Goal: Task Accomplishment & Management: Manage account settings

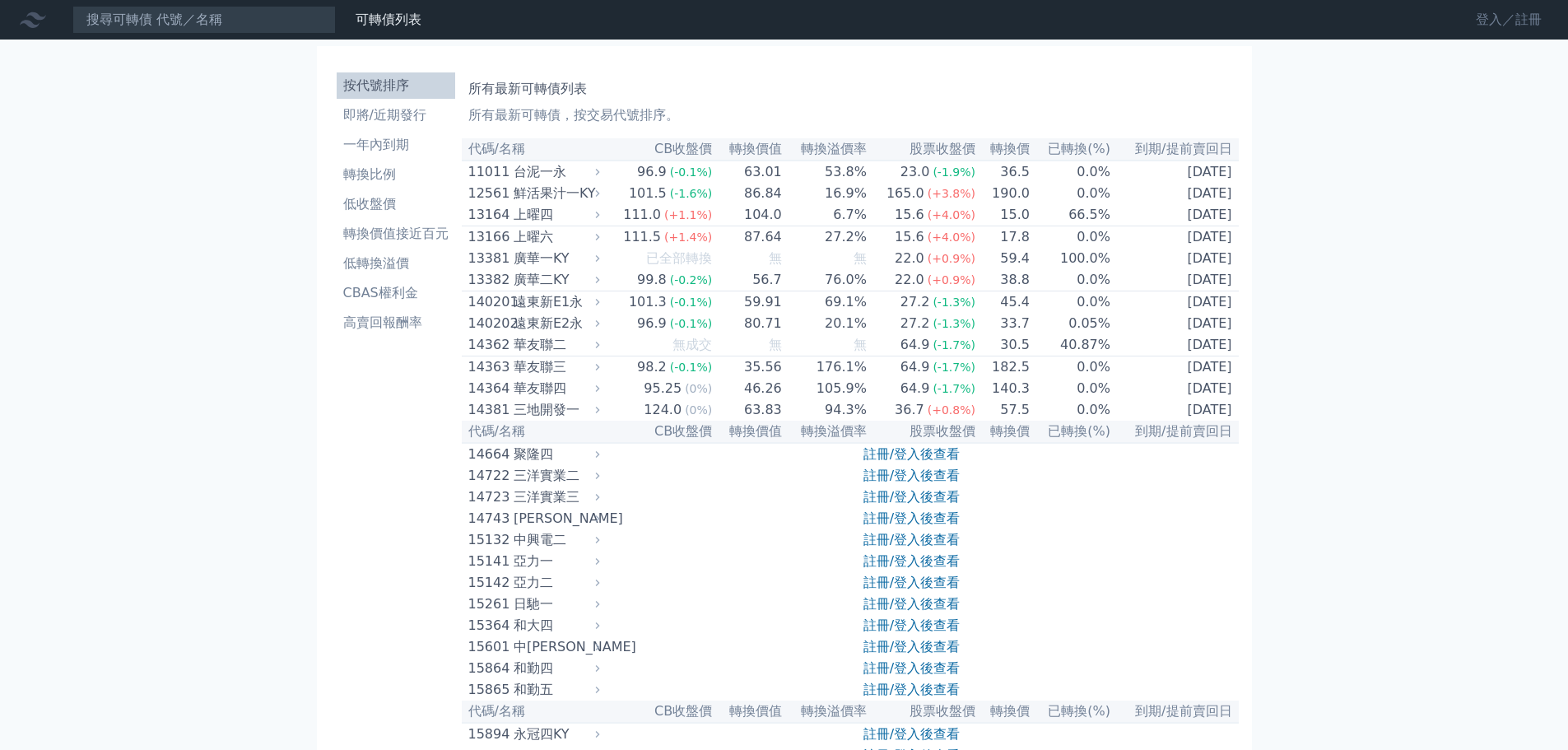
click at [1485, 19] on link "登入／註冊" at bounding box center [1508, 20] width 92 height 26
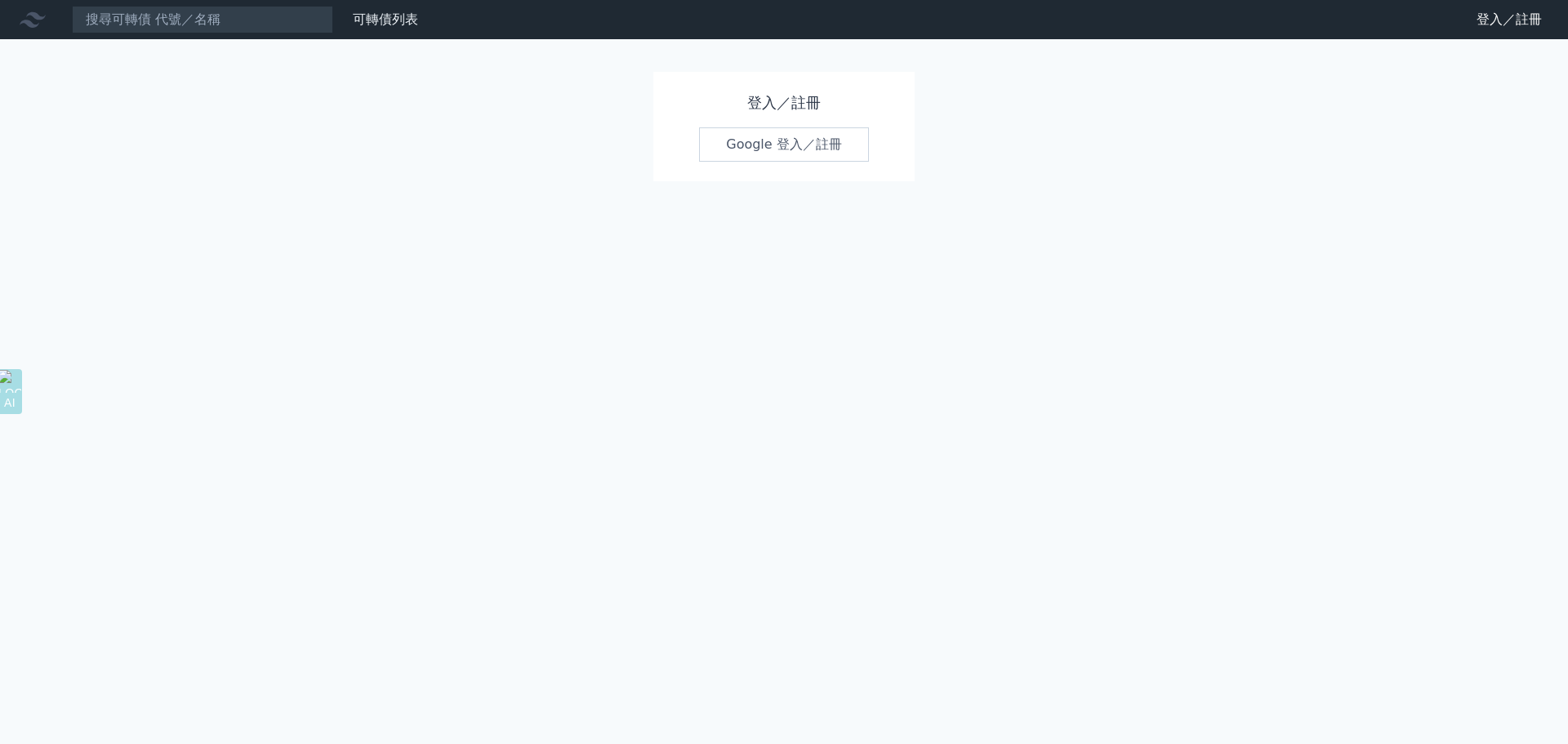
click at [806, 153] on link "Google 登入／註冊" at bounding box center [783, 144] width 170 height 34
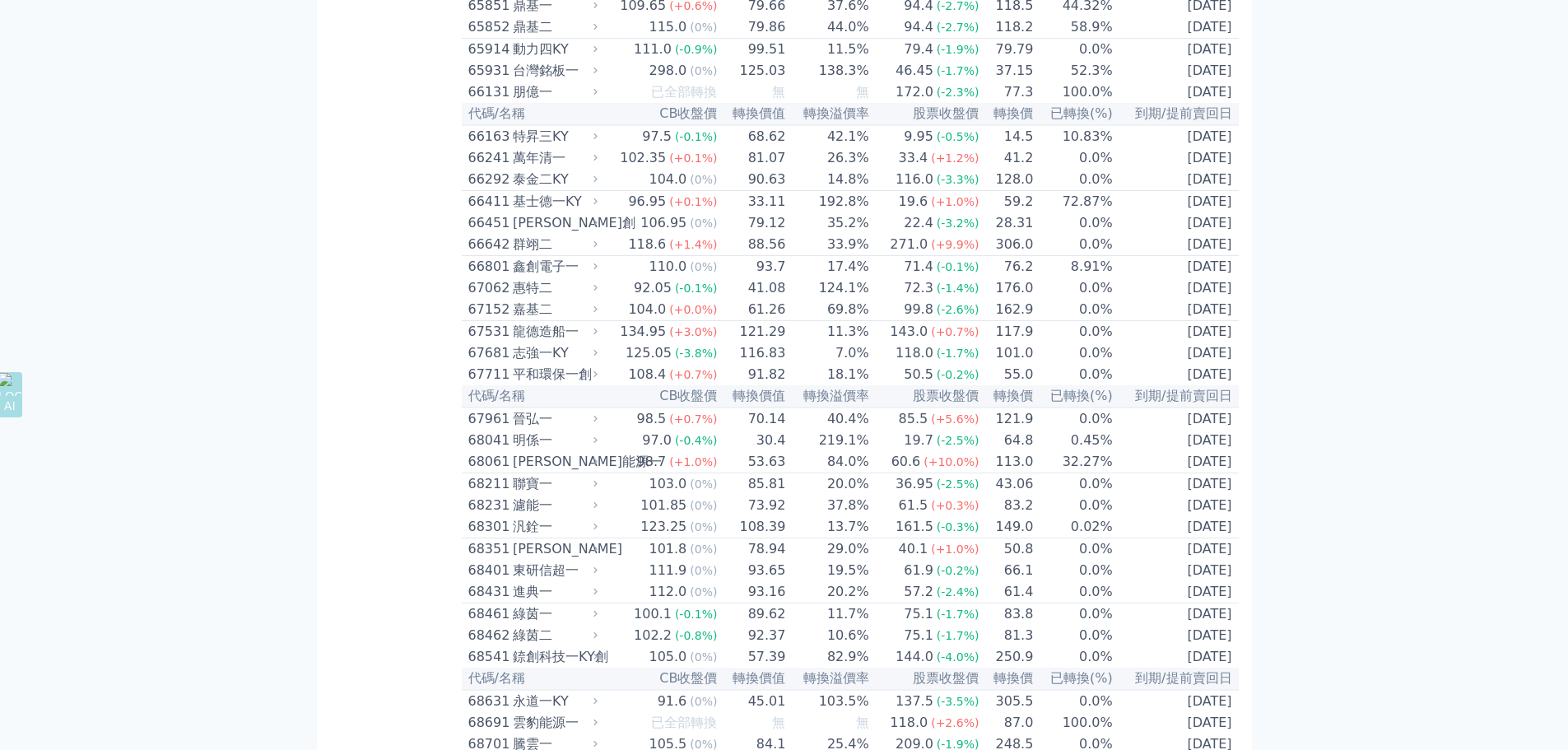
scroll to position [7685, 0]
